Goal: Information Seeking & Learning: Learn about a topic

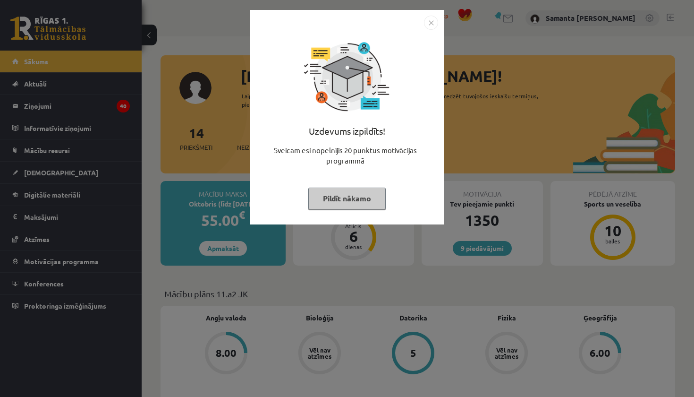
click at [433, 23] on img "Close" at bounding box center [431, 23] width 14 height 14
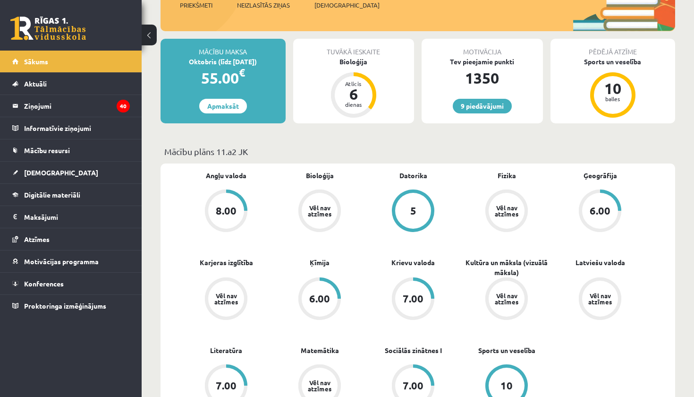
scroll to position [143, 0]
click at [46, 196] on span "Digitālie materiāli" at bounding box center [52, 194] width 56 height 8
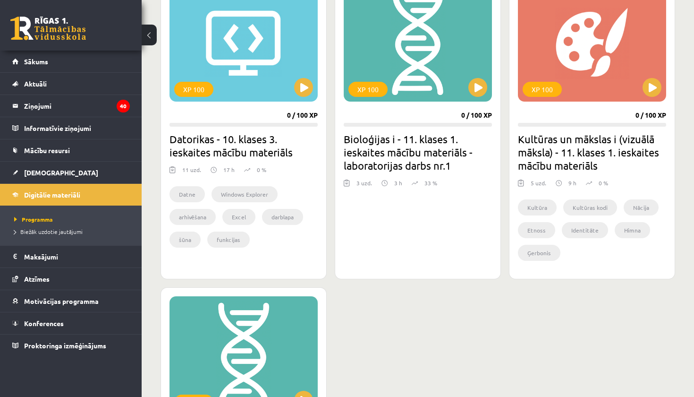
scroll to position [565, 0]
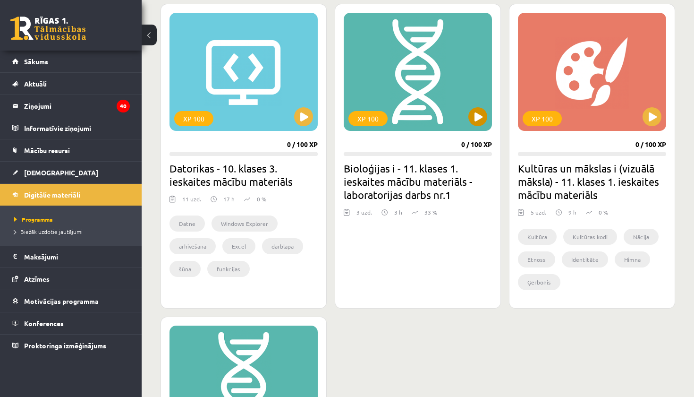
click at [476, 116] on button at bounding box center [477, 116] width 19 height 19
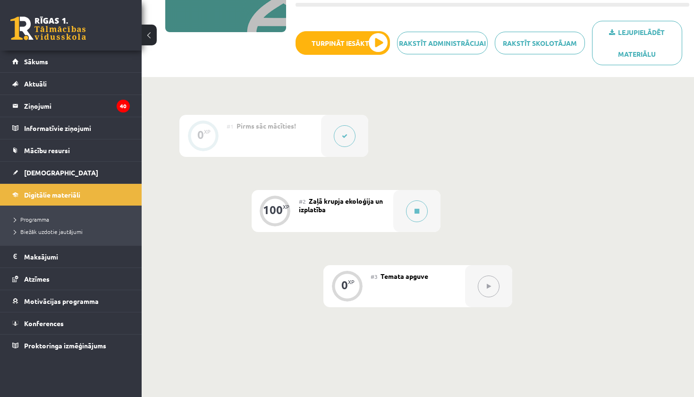
scroll to position [177, 0]
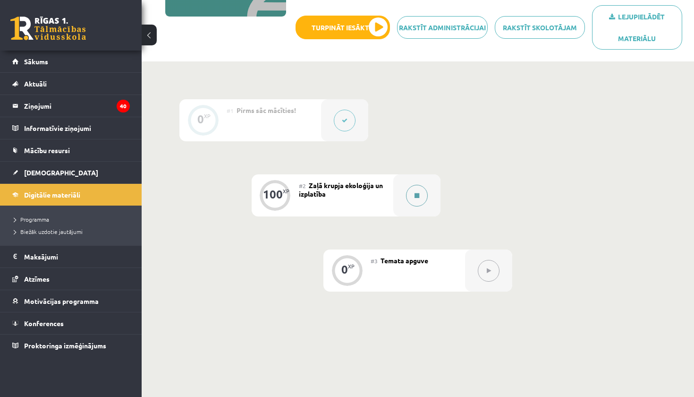
click at [419, 203] on button at bounding box center [417, 196] width 22 height 22
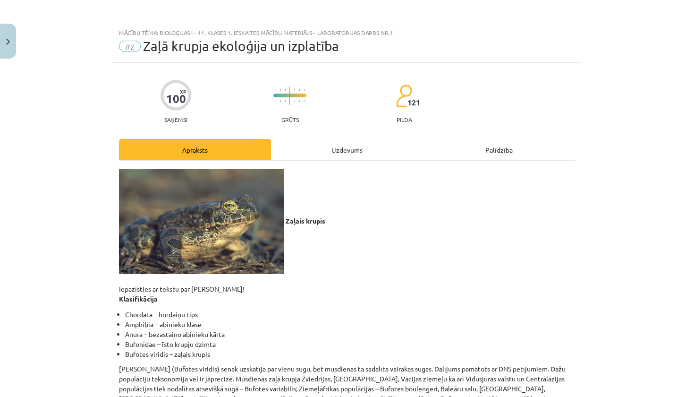
scroll to position [0, 0]
click at [355, 147] on div "Uzdevums" at bounding box center [347, 149] width 152 height 21
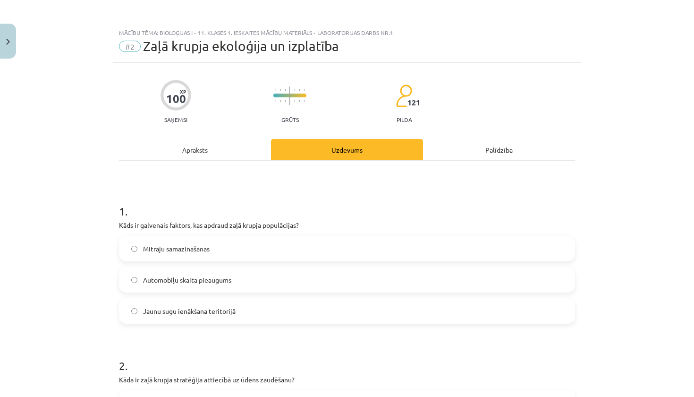
click at [218, 151] on div "Apraksts" at bounding box center [195, 149] width 152 height 21
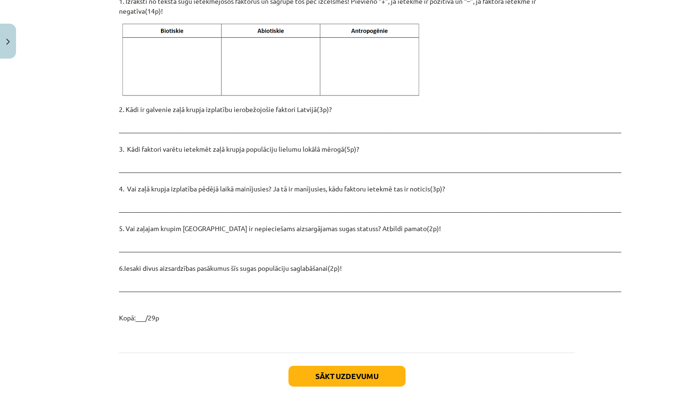
scroll to position [1221, 0]
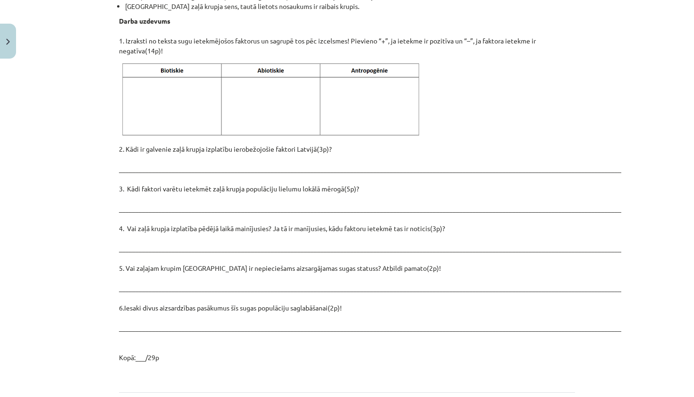
click at [240, 188] on p "2. Kādi ir galvenie zaļā krupja izplatību ierobežojošie faktori Latvijā(3p)? __…" at bounding box center [347, 253] width 456 height 218
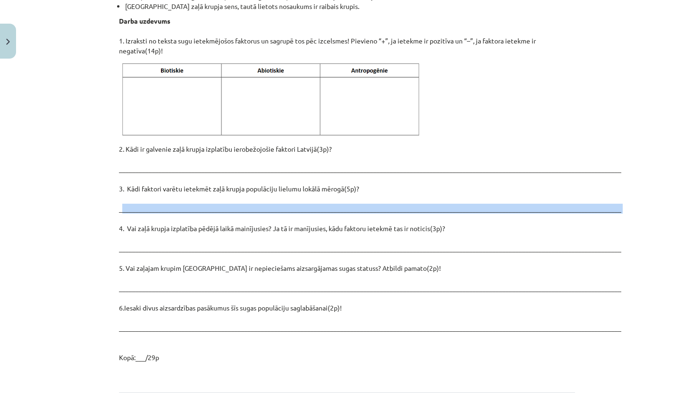
click at [240, 188] on p "2. Kādi ir galvenie zaļā krupja izplatību ierobežojošie faktori Latvijā(3p)? __…" at bounding box center [347, 253] width 456 height 218
drag, startPoint x: 240, startPoint y: 188, endPoint x: 320, endPoint y: 184, distance: 79.9
click at [320, 185] on p "2. Kādi ir galvenie zaļā krupja izplatību ierobežojošie faktori Latvijā(3p)? __…" at bounding box center [347, 253] width 456 height 218
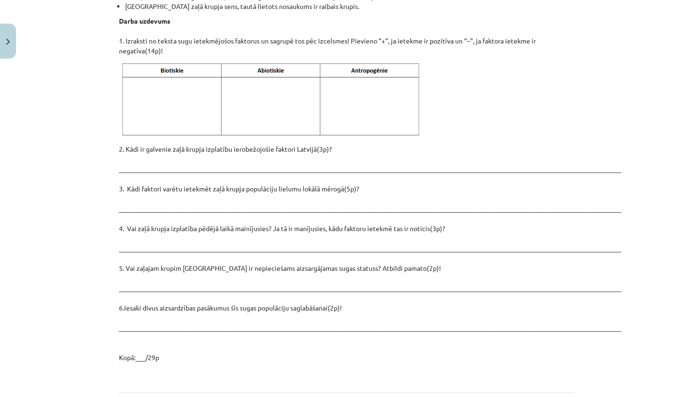
click at [80, 205] on div "Mācību tēma: Bioloģijas i - 11. klases 1. ieskaites mācību materiāls - laborato…" at bounding box center [347, 198] width 694 height 397
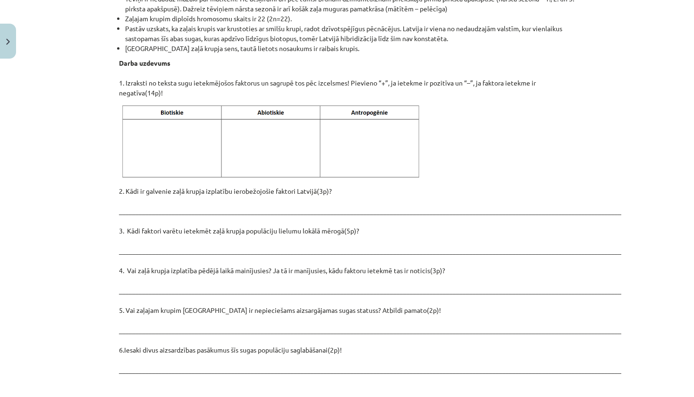
scroll to position [1171, 0]
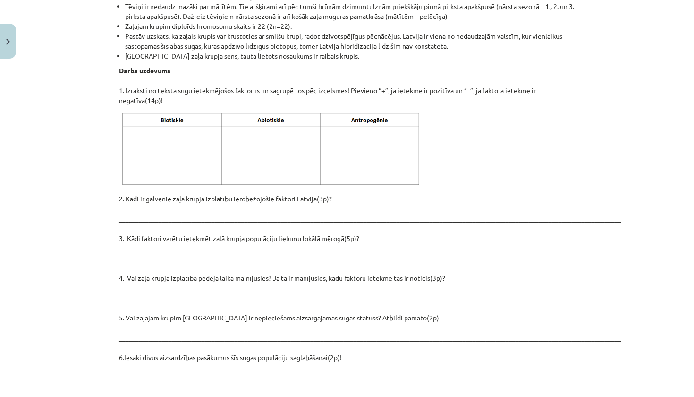
click at [143, 115] on img at bounding box center [272, 149] width 307 height 77
click at [97, 122] on div "Mācību tēma: Bioloģijas i - 11. klases 1. ieskaites mācību materiāls - laborato…" at bounding box center [347, 198] width 694 height 397
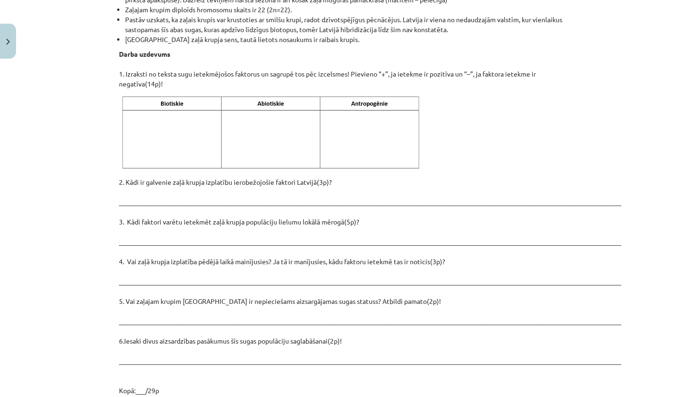
scroll to position [1186, 0]
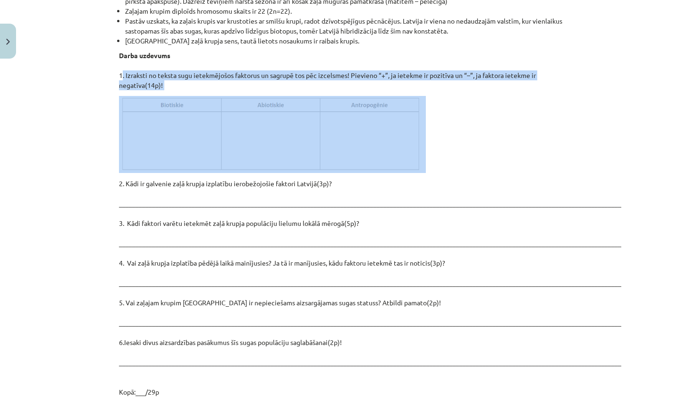
drag, startPoint x: 117, startPoint y: 53, endPoint x: 270, endPoint y: 136, distance: 174.1
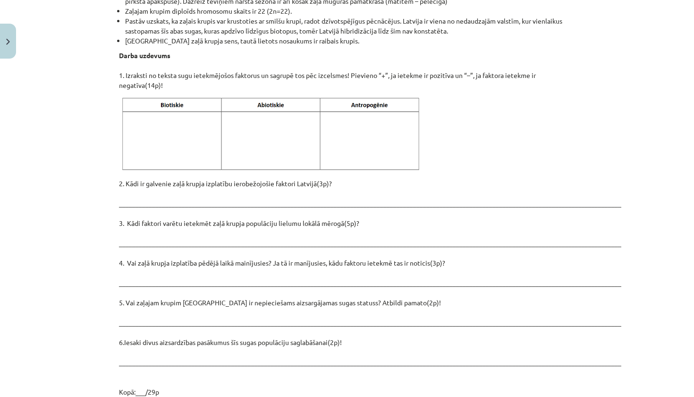
click at [106, 83] on div "Mācību tēma: Bioloģijas i - 11. klases 1. ieskaites mācību materiāls - laborato…" at bounding box center [347, 198] width 694 height 397
drag, startPoint x: 118, startPoint y: 55, endPoint x: 306, endPoint y: 376, distance: 372.0
copy div "2. Loremips do sitame cons adipiscingel seddoeiu te incidid utl etd magnaaliq! …"
click at [58, 280] on div "Mācību tēma: Bioloģijas i - 11. klases 1. ieskaites mācību materiāls - laborato…" at bounding box center [347, 198] width 694 height 397
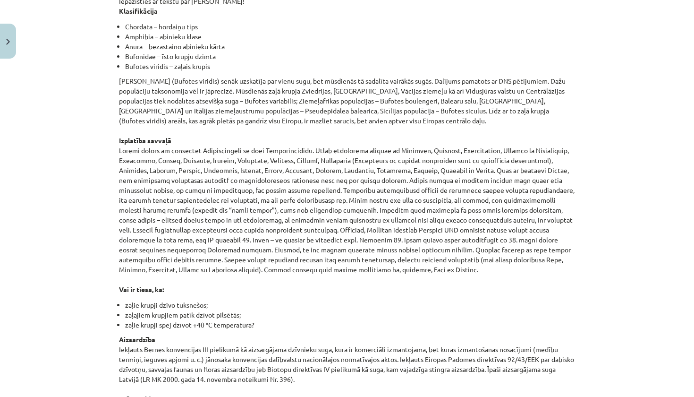
scroll to position [288, 0]
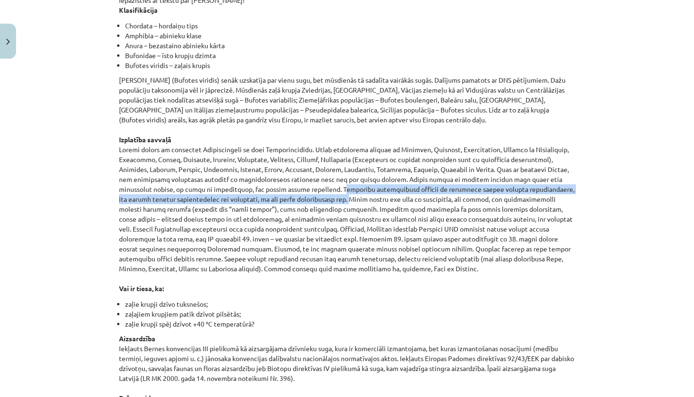
drag, startPoint x: 178, startPoint y: 188, endPoint x: 193, endPoint y: 200, distance: 18.4
click at [193, 200] on p "[PERSON_NAME] (Bufotes viridis) senāk uzskatīja par vienu sugu, bet mūsdienās t…" at bounding box center [347, 184] width 456 height 218
copy p "Galvenais apdraudējuma faktors ir piemērotu nārsta biotopu samazināšanās, kas n…"
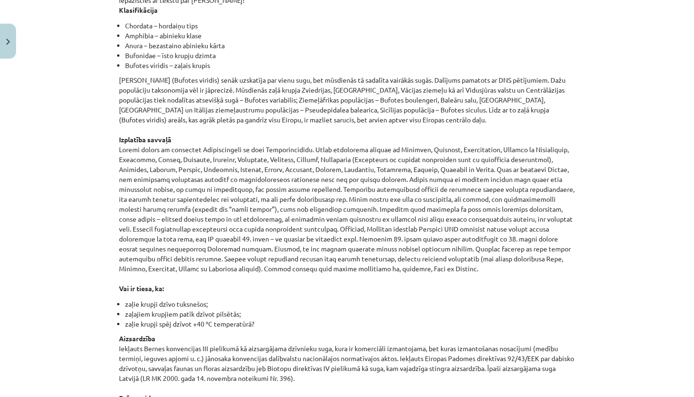
click at [587, 186] on div "Mācību tēma: Bioloģijas i - 11. klases 1. ieskaites mācību materiāls - laborato…" at bounding box center [347, 198] width 694 height 397
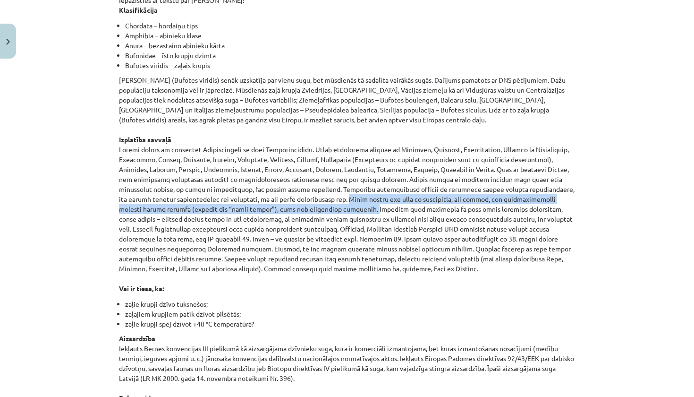
drag, startPoint x: 193, startPoint y: 199, endPoint x: 184, endPoint y: 210, distance: 13.7
click at [184, 210] on p "[PERSON_NAME] (Bufotes viridis) senāk uzskatīja par vienu sugu, bet mūsdienās t…" at bounding box center [347, 184] width 456 height 218
copy p "Daudz krupju iet bojā uz autoceļiem, bet vietās, kur automaģistrālēm izveido dr…"
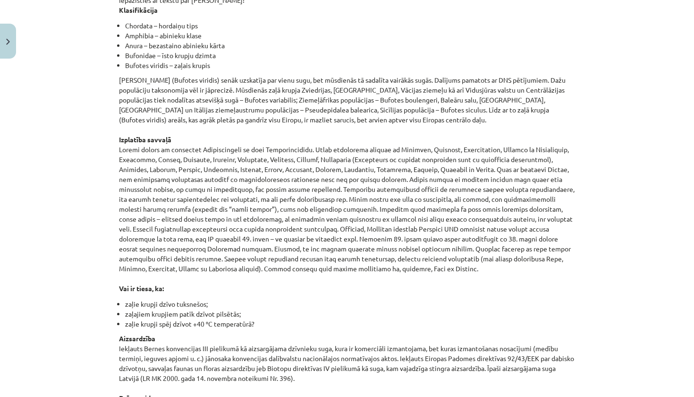
click at [624, 159] on div "Mācību tēma: Bioloģijas i - 11. klases 1. ieskaites mācību materiāls - laborato…" at bounding box center [347, 198] width 694 height 397
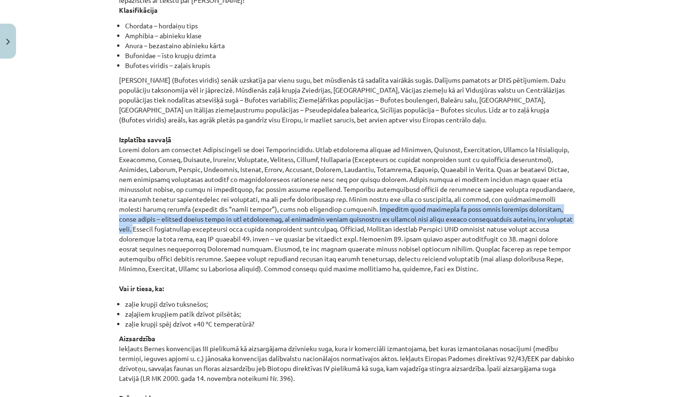
drag, startPoint x: 185, startPoint y: 208, endPoint x: 364, endPoint y: 220, distance: 179.4
click at [364, 220] on p "[PERSON_NAME] (Bufotes viridis) senāk uzskatīja par vienu sugu, bet mūsdienās t…" at bounding box center [347, 184] width 456 height 218
copy p "Savukārt mežu izciršana uz zaļo krupi negatīvi neatsaucas, tieši otrādi – atklā…"
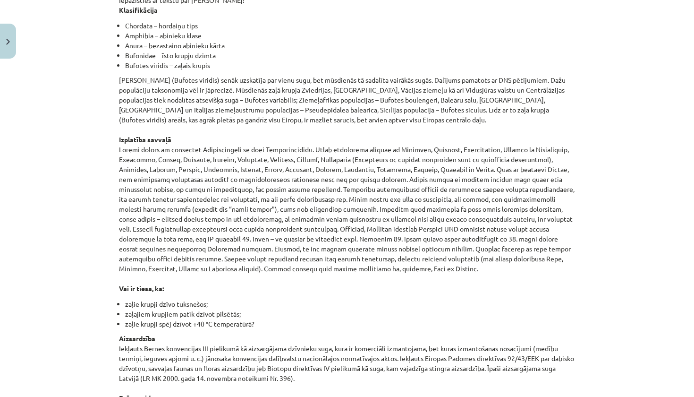
click at [600, 243] on div "Mācību tēma: Bioloģijas i - 11. klases 1. ieskaites mācību materiāls - laborato…" at bounding box center [347, 198] width 694 height 397
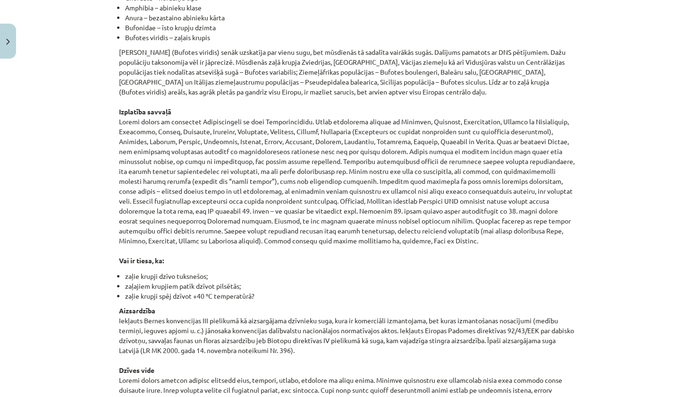
scroll to position [316, 0]
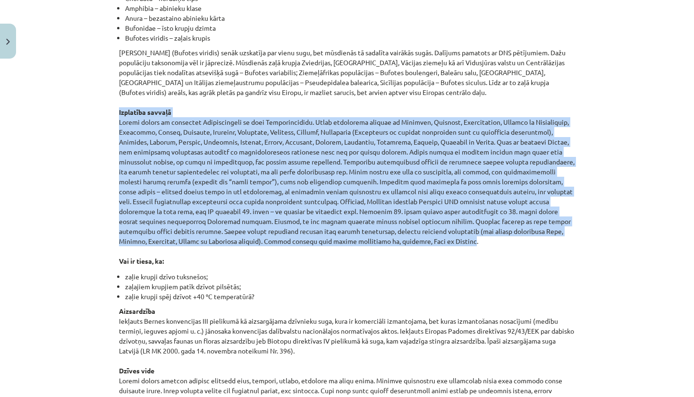
drag, startPoint x: 114, startPoint y: 109, endPoint x: 164, endPoint y: 233, distance: 133.7
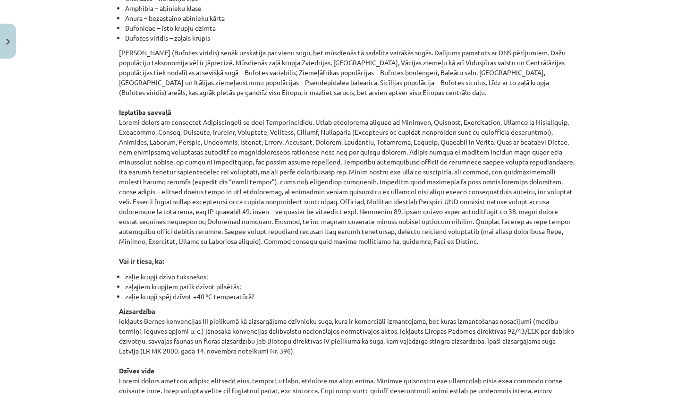
click at [102, 207] on div "Mācību tēma: Bioloģijas i - 11. klases 1. ieskaites mācību materiāls - laborato…" at bounding box center [347, 198] width 694 height 397
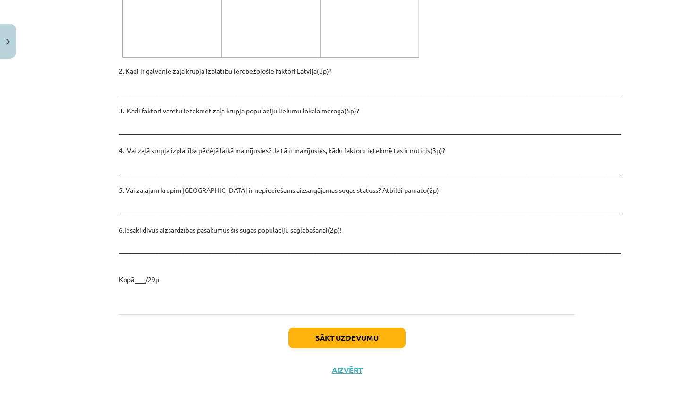
scroll to position [1293, 0]
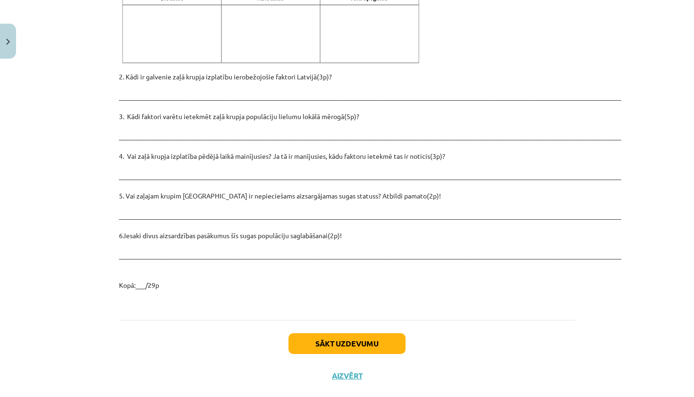
click at [326, 333] on button "Sākt uzdevumu" at bounding box center [346, 343] width 117 height 21
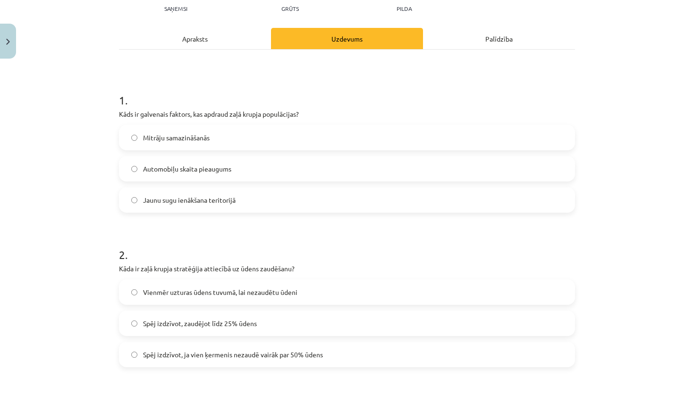
scroll to position [111, 0]
click at [279, 142] on label "Mitrāju samazināšanās" at bounding box center [347, 137] width 454 height 24
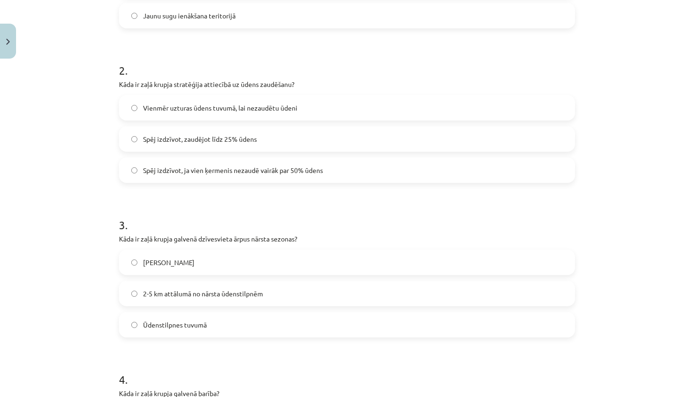
scroll to position [296, 0]
click at [280, 177] on label "Spēj izdzīvot, ja vien ķermenis nezaudē vairāk par 50% ūdens" at bounding box center [347, 170] width 454 height 24
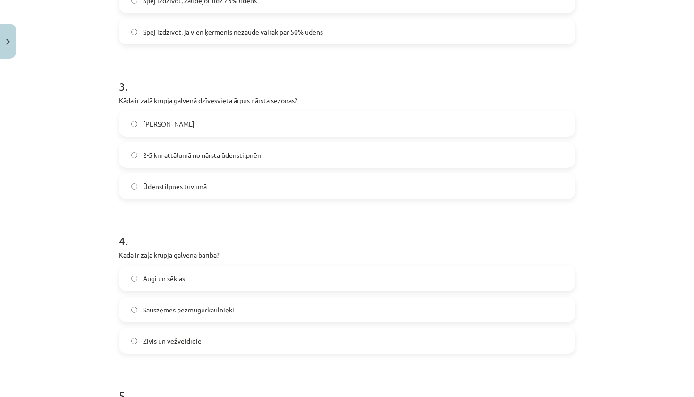
scroll to position [434, 0]
click at [277, 161] on label "2-5 km attālumā no nārsta ūdenstilpnēm" at bounding box center [347, 155] width 454 height 24
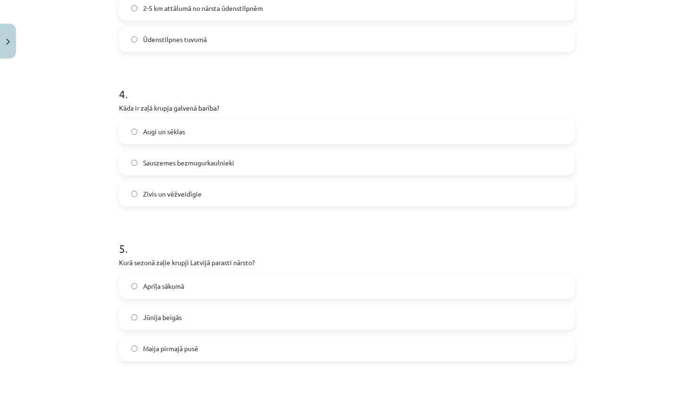
scroll to position [584, 0]
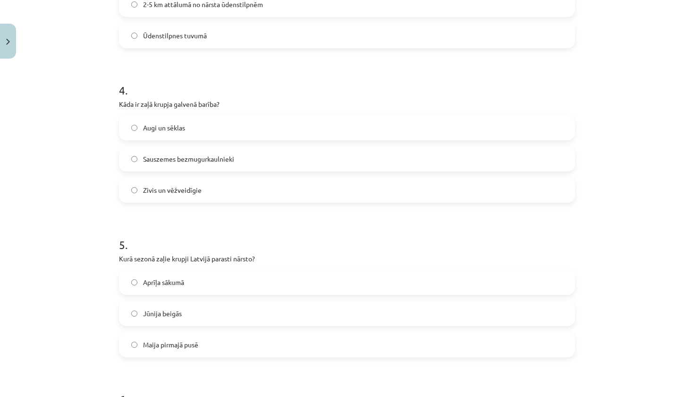
click at [275, 161] on label "Sauszemes bezmugurkaulnieki" at bounding box center [347, 159] width 454 height 24
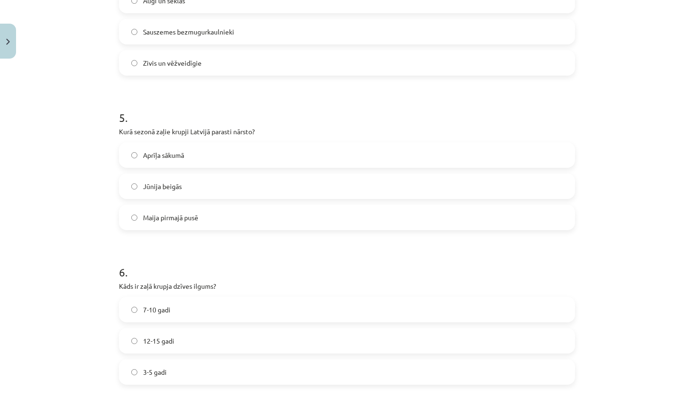
scroll to position [712, 0]
click at [245, 212] on label "Maija pirmajā pusē" at bounding box center [347, 217] width 454 height 24
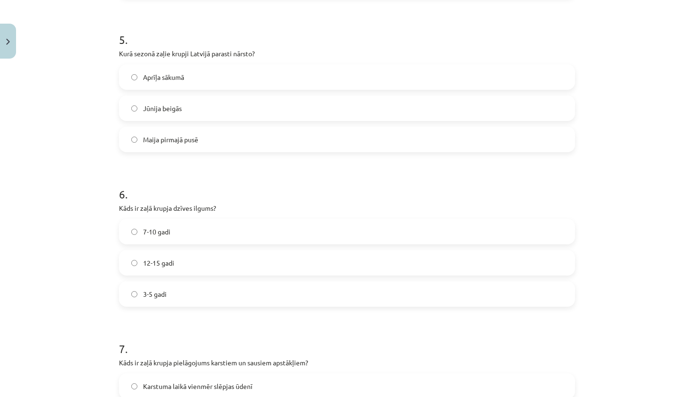
scroll to position [790, 0]
click at [254, 224] on label "7-10 gadi" at bounding box center [347, 230] width 454 height 24
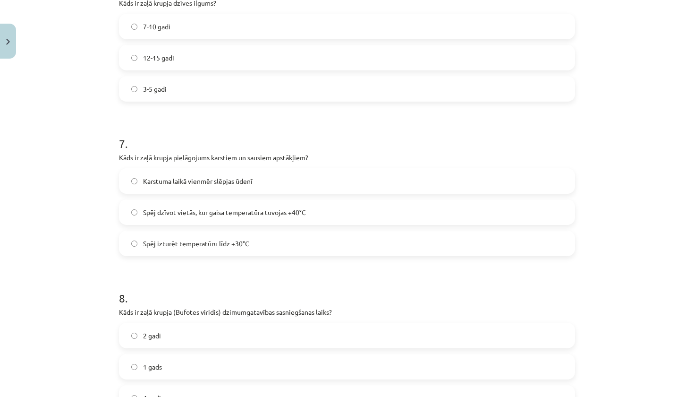
scroll to position [1001, 0]
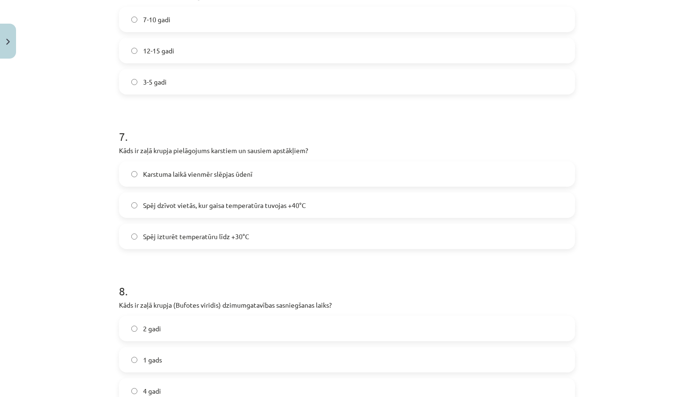
click at [257, 210] on label "Spēj dzīvot vietās, kur gaisa temperatūra tuvojas +40°C" at bounding box center [347, 205] width 454 height 24
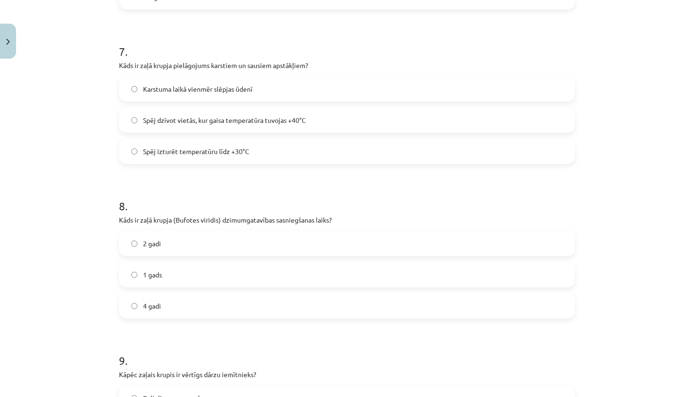
scroll to position [1111, 0]
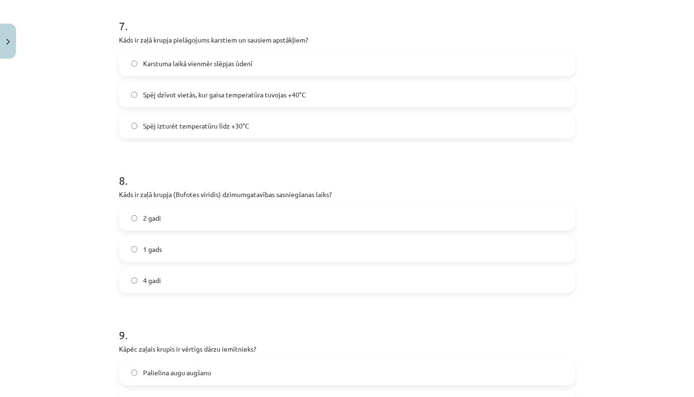
click at [229, 219] on label "2 gadi" at bounding box center [347, 218] width 454 height 24
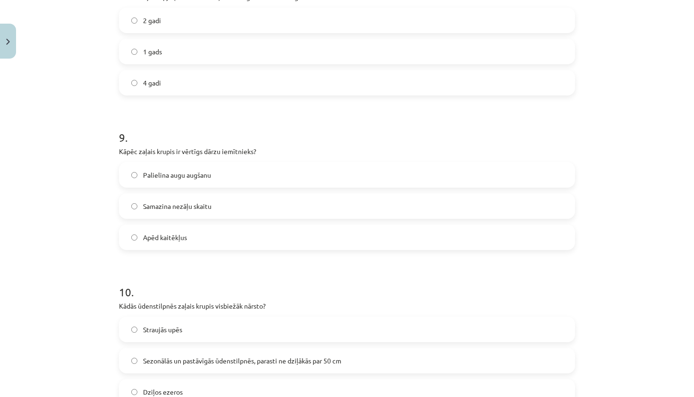
scroll to position [1311, 0]
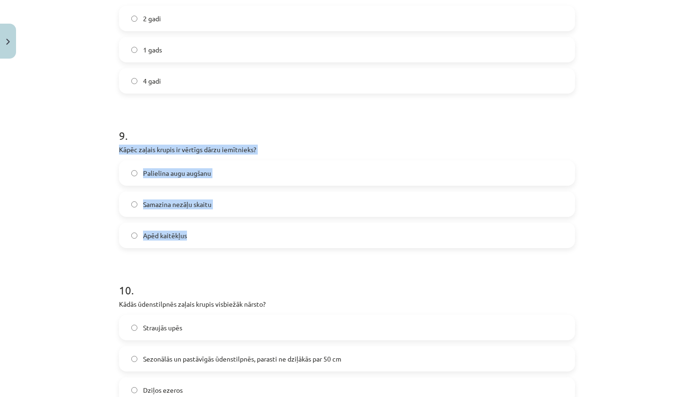
drag, startPoint x: 118, startPoint y: 147, endPoint x: 177, endPoint y: 247, distance: 116.2
copy div "Kāpēc zaļais krupis ir vērtīgs dārzu iemītnieks? Palielina augu augšanu Samazin…"
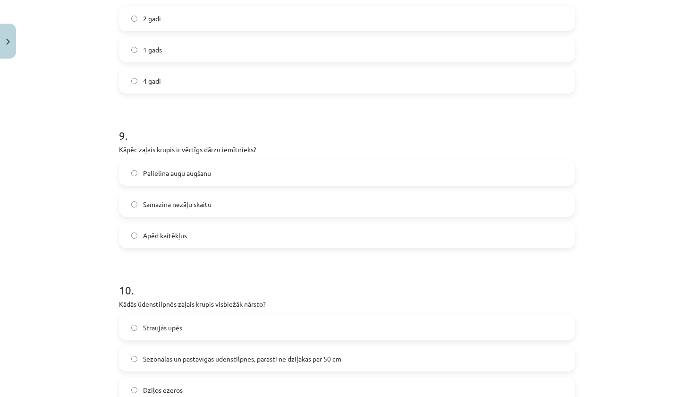
click at [203, 242] on label "Apēd kaitēkļus" at bounding box center [347, 235] width 454 height 24
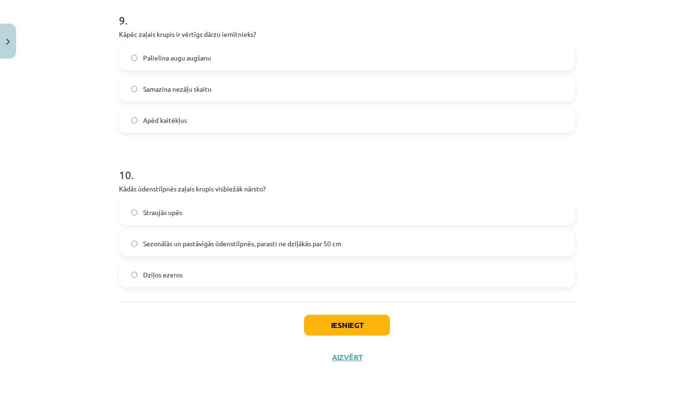
scroll to position [1427, 0]
click at [216, 250] on label "Sezonālās un pastāvīgās ūdenstilpnēs, parasti ne dziļākās par 50 cm" at bounding box center [347, 243] width 454 height 24
click at [330, 327] on button "Iesniegt" at bounding box center [347, 324] width 86 height 21
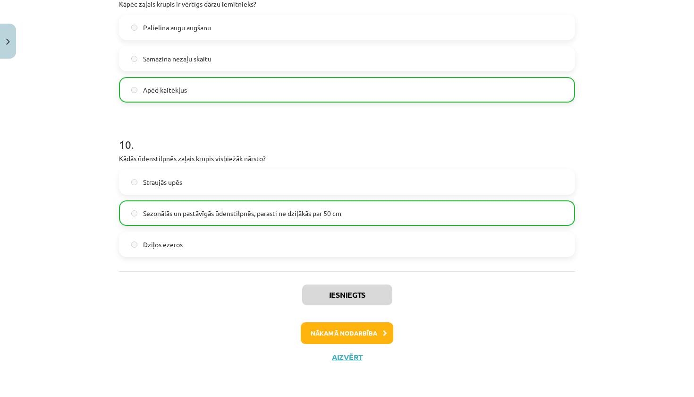
scroll to position [1457, 0]
click at [340, 354] on button "Aizvērt" at bounding box center [347, 356] width 36 height 9
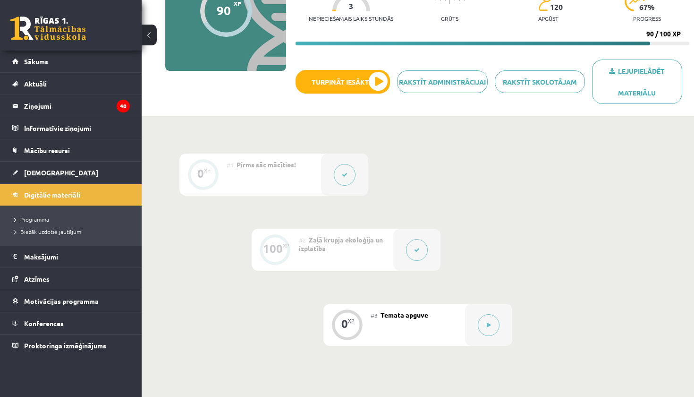
scroll to position [125, 0]
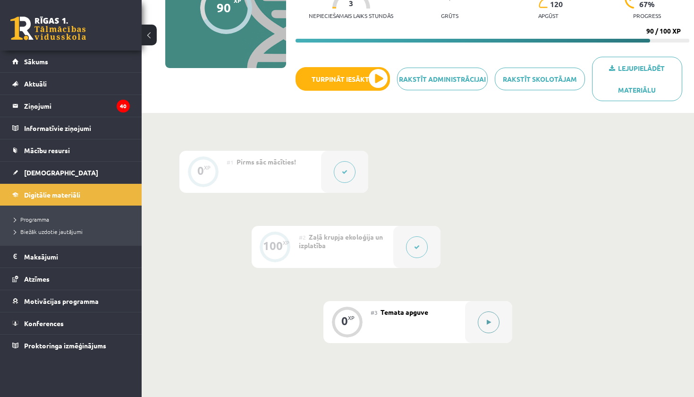
click at [483, 318] on button at bounding box center [489, 322] width 22 height 22
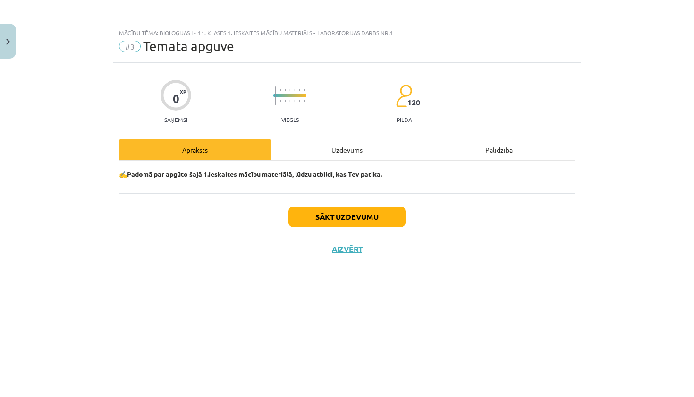
click at [356, 213] on button "Sākt uzdevumu" at bounding box center [346, 216] width 117 height 21
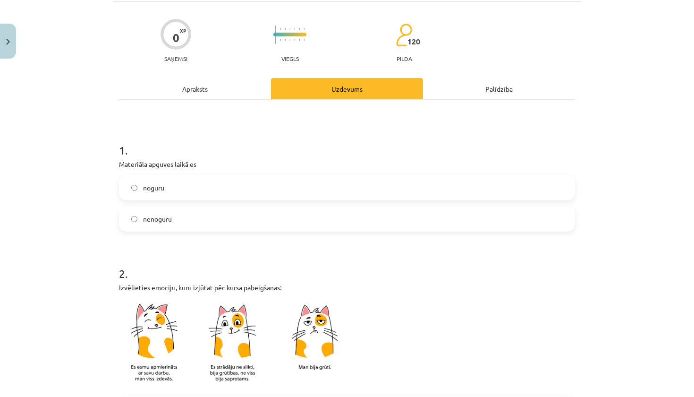
scroll to position [82, 0]
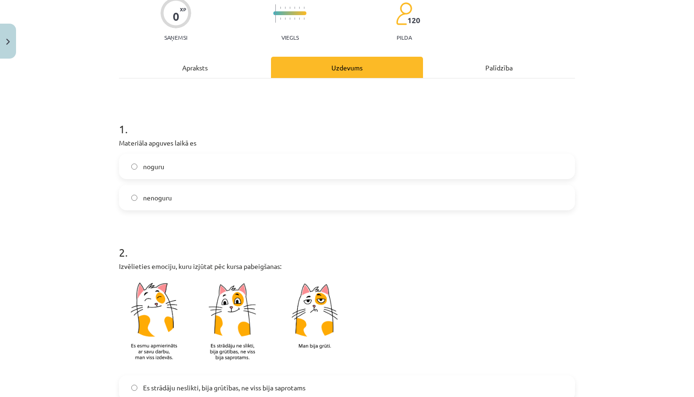
click at [235, 194] on label "nenoguru" at bounding box center [347, 198] width 454 height 24
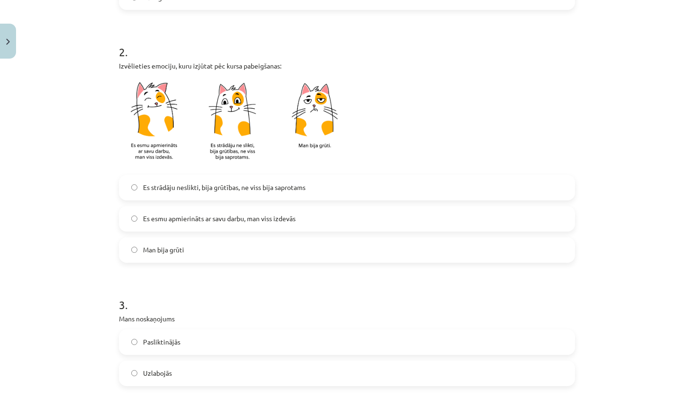
scroll to position [285, 0]
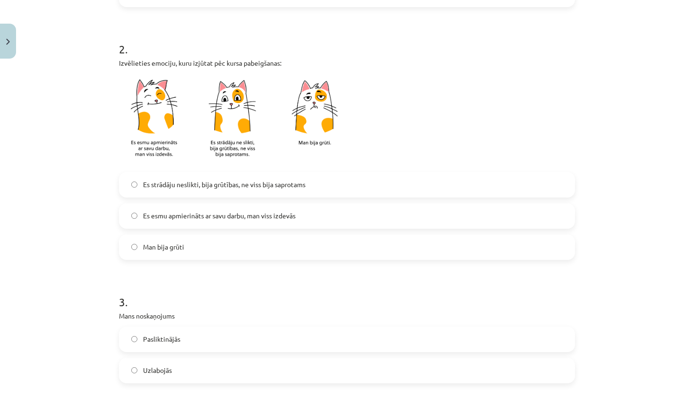
click at [225, 217] on span "Es esmu apmierināts ar savu darbu, man viss izdevās" at bounding box center [219, 216] width 153 height 10
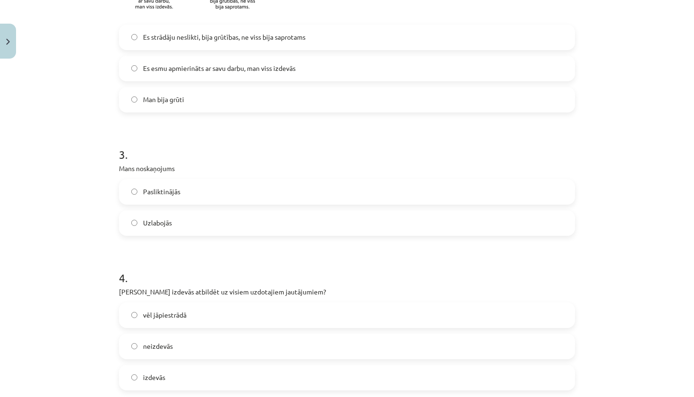
scroll to position [436, 0]
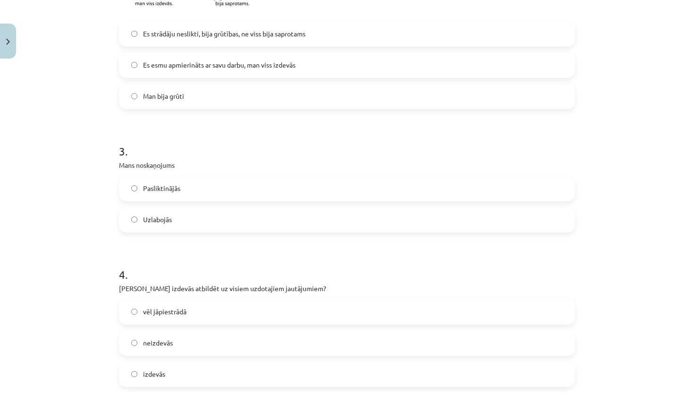
click at [208, 223] on label "Uzlabojās" at bounding box center [347, 220] width 454 height 24
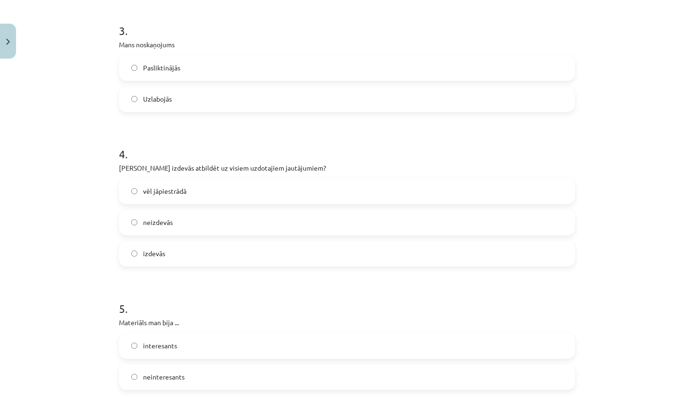
scroll to position [557, 0]
click at [178, 255] on label "izdevās" at bounding box center [347, 253] width 454 height 24
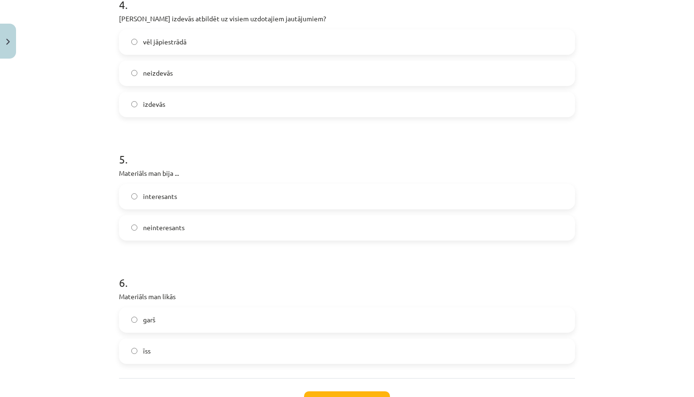
scroll to position [712, 0]
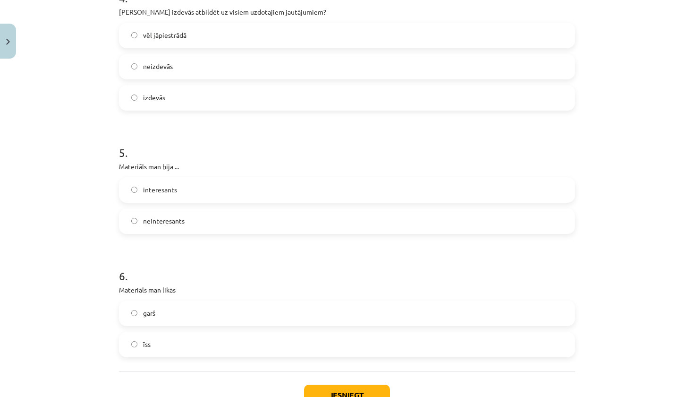
click at [204, 195] on label "interesants" at bounding box center [347, 190] width 454 height 24
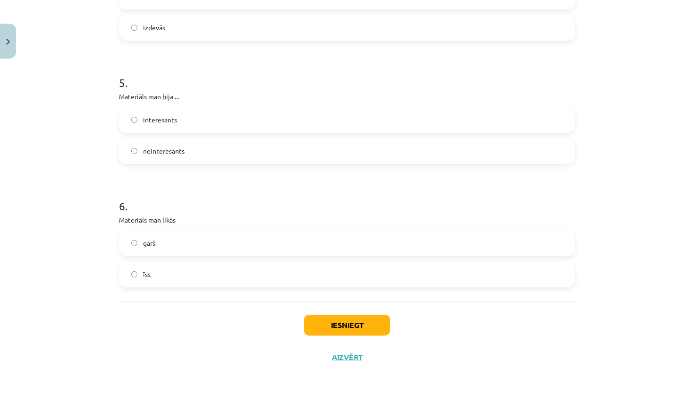
scroll to position [783, 0]
click at [214, 279] on label "īss" at bounding box center [347, 275] width 454 height 24
click at [361, 321] on button "Iesniegt" at bounding box center [347, 324] width 86 height 21
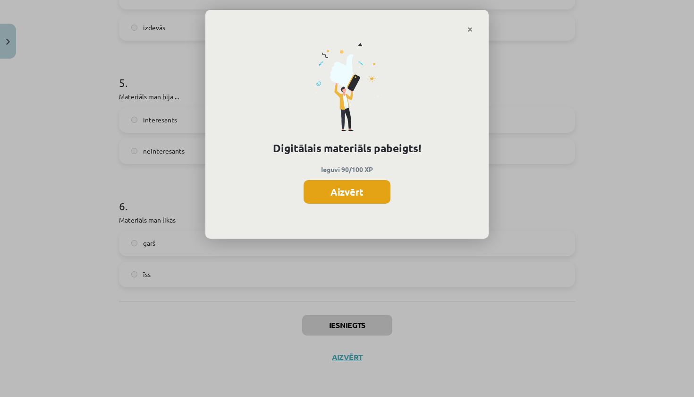
click at [355, 195] on button "Aizvērt" at bounding box center [347, 192] width 87 height 24
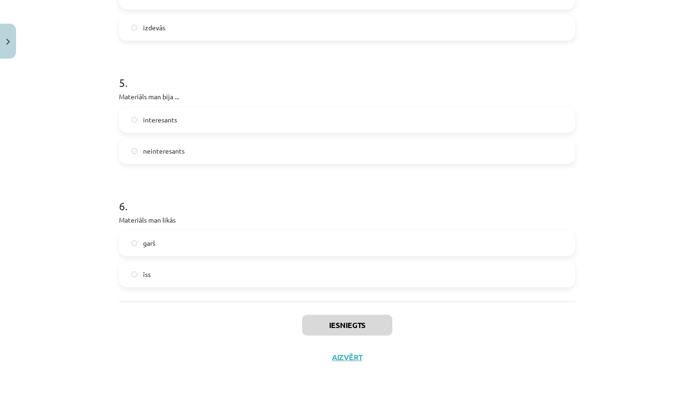
click at [348, 352] on button "Aizvērt" at bounding box center [347, 356] width 36 height 9
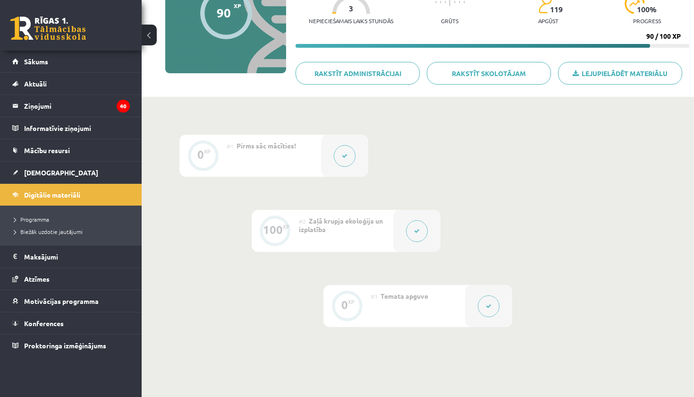
scroll to position [121, 0]
click at [56, 195] on span "Digitālie materiāli" at bounding box center [52, 194] width 56 height 8
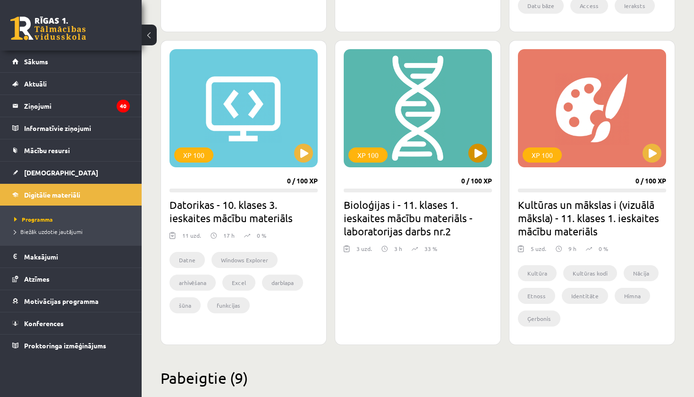
scroll to position [531, 0]
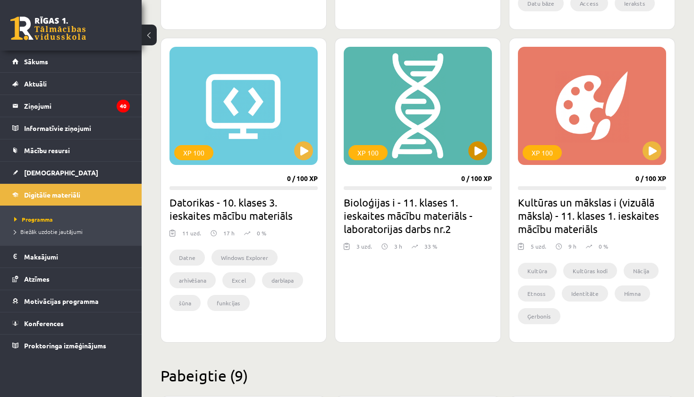
click at [416, 145] on div "XP 100" at bounding box center [418, 106] width 148 height 118
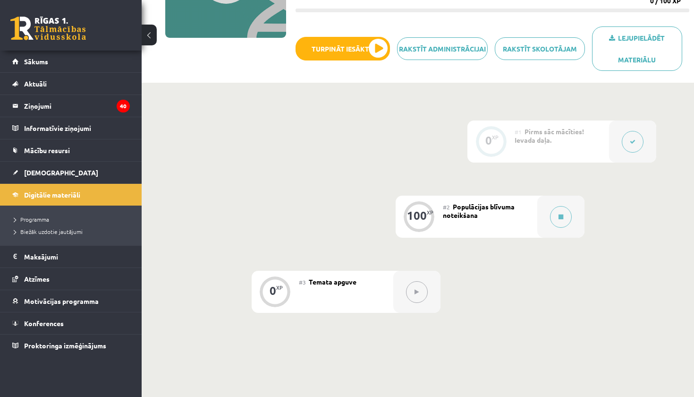
scroll to position [157, 0]
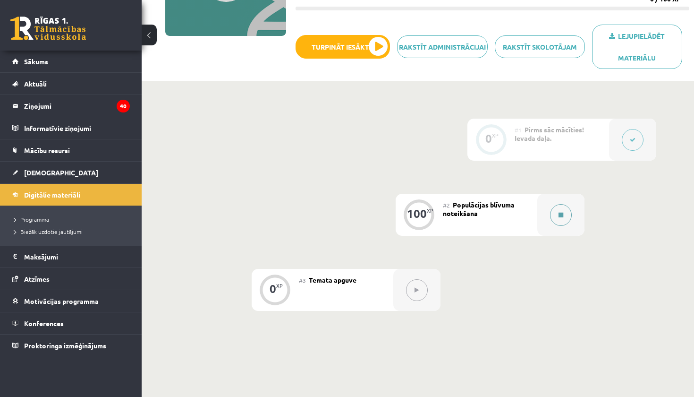
click at [558, 211] on button at bounding box center [561, 215] width 22 height 22
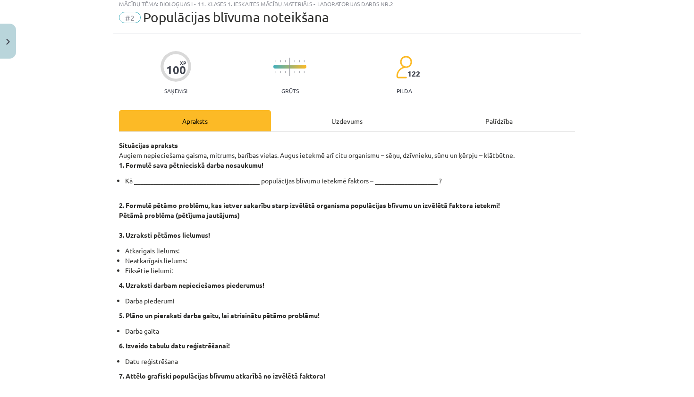
scroll to position [28, 0]
